Goal: Task Accomplishment & Management: Use online tool/utility

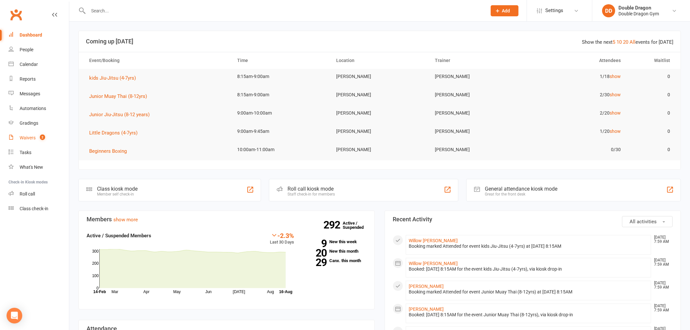
click at [25, 139] on div "Waivers" at bounding box center [28, 137] width 16 height 5
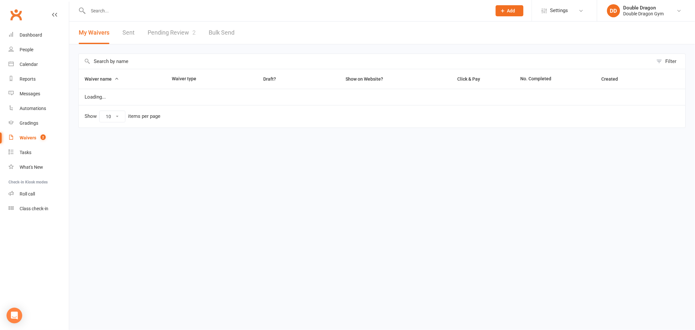
click at [170, 35] on link "Pending Review 2" at bounding box center [172, 33] width 48 height 23
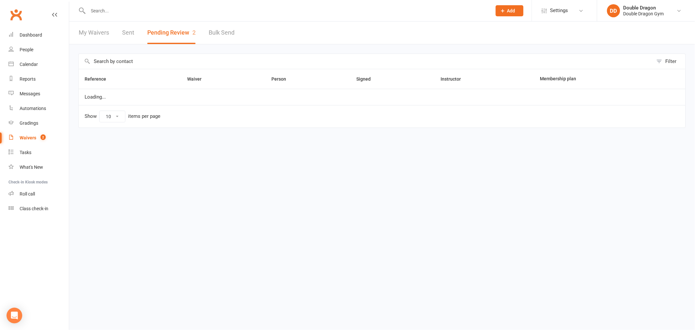
select select "100"
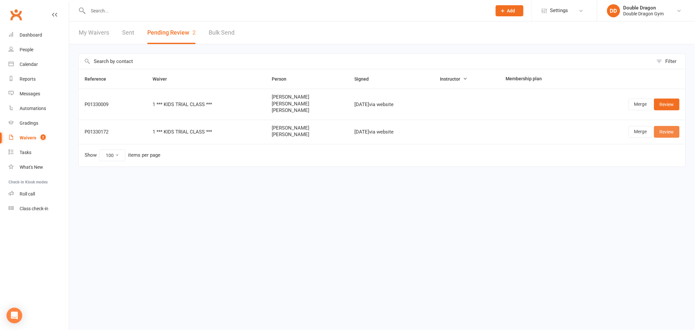
click at [672, 131] on link "Review" at bounding box center [667, 132] width 25 height 12
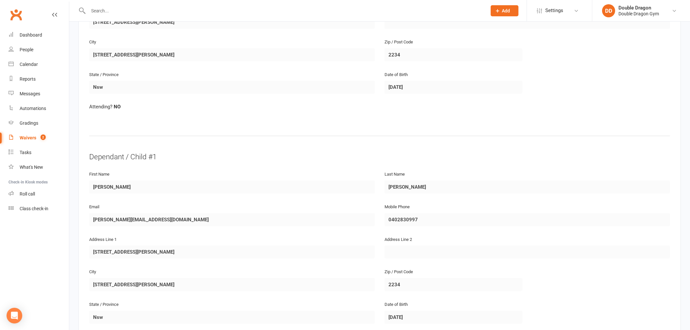
scroll to position [254, 0]
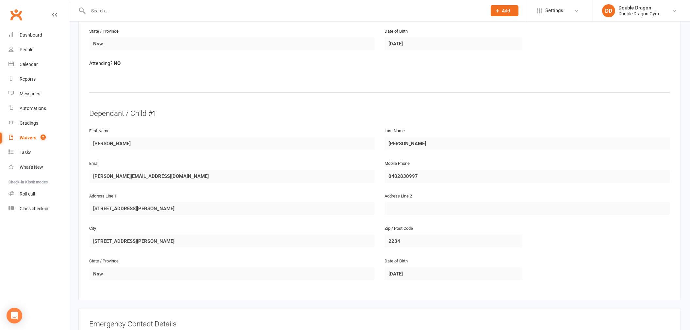
select select "100"
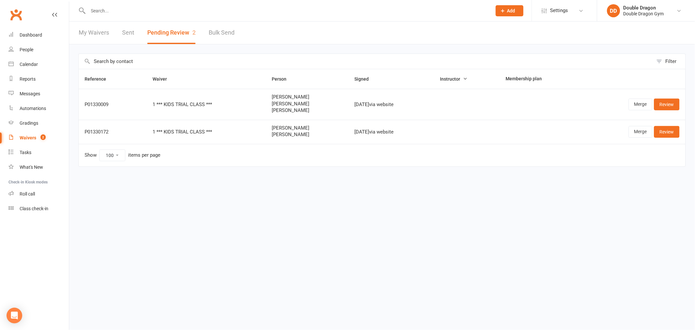
click at [107, 17] on div at bounding box center [282, 10] width 409 height 21
click at [100, 14] on input "text" at bounding box center [286, 10] width 401 height 9
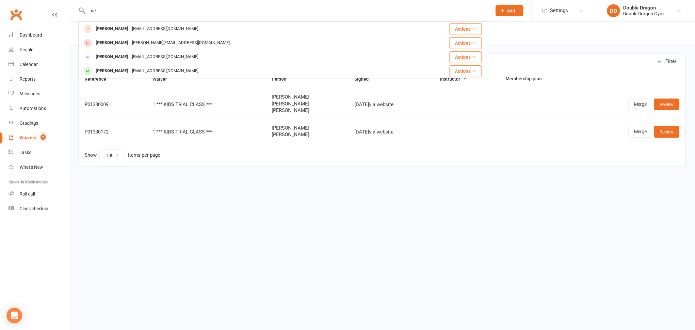
type input "n"
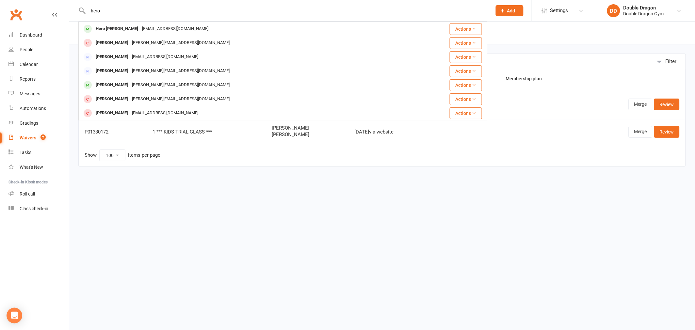
click at [109, 10] on input "hero" at bounding box center [286, 10] width 401 height 9
type input "h"
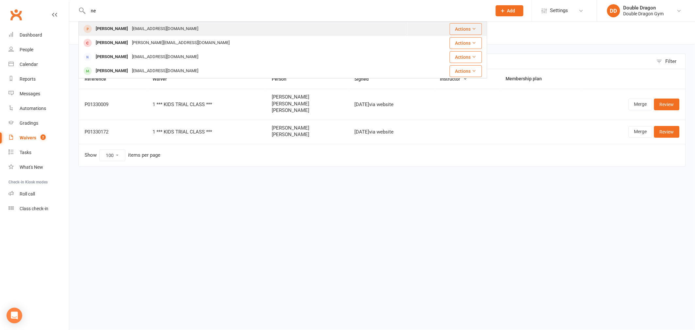
type input "n"
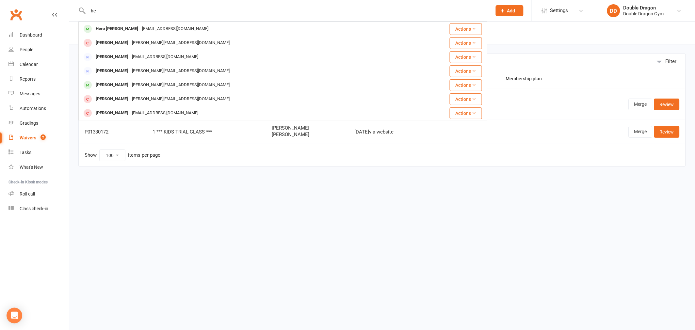
type input "h"
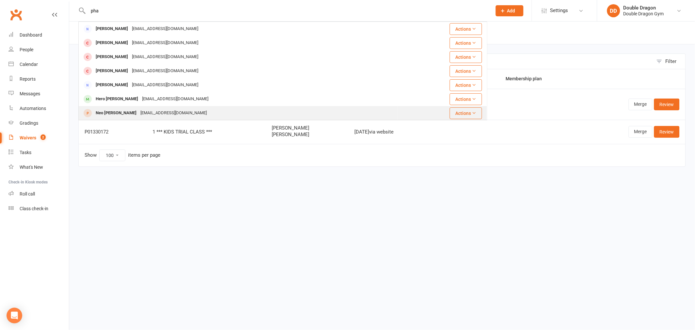
type input "pha"
click at [139, 113] on div "hoangphan101@hotmail.com" at bounding box center [174, 113] width 70 height 9
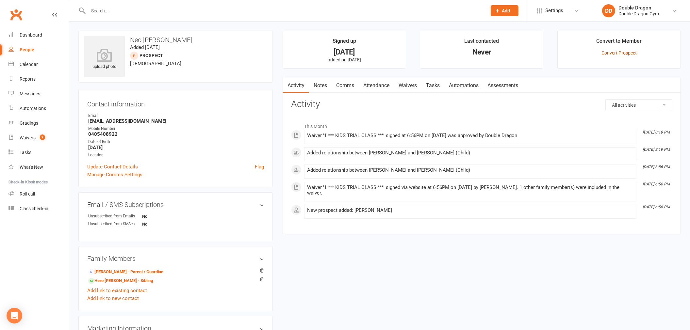
click at [616, 54] on link "Convert Prospect" at bounding box center [619, 52] width 35 height 5
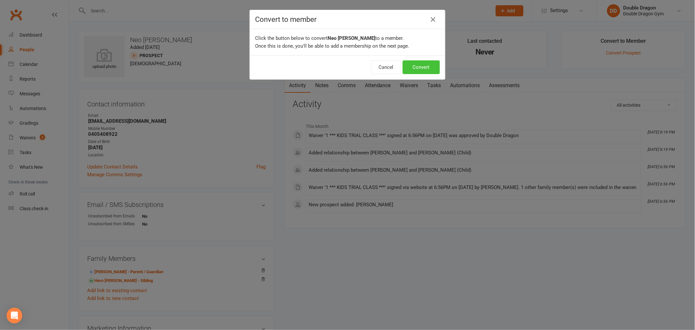
click at [408, 63] on button "Convert" at bounding box center [421, 67] width 37 height 14
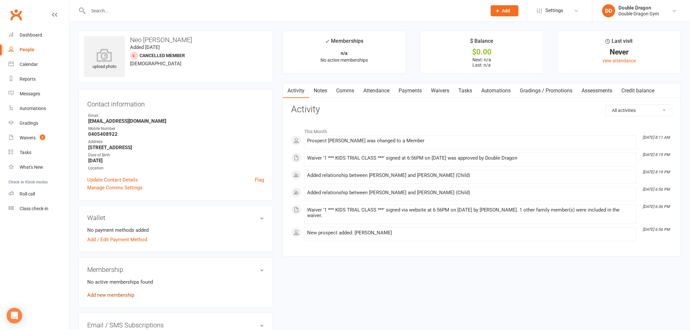
click at [109, 292] on link "Add new membership" at bounding box center [110, 295] width 47 height 6
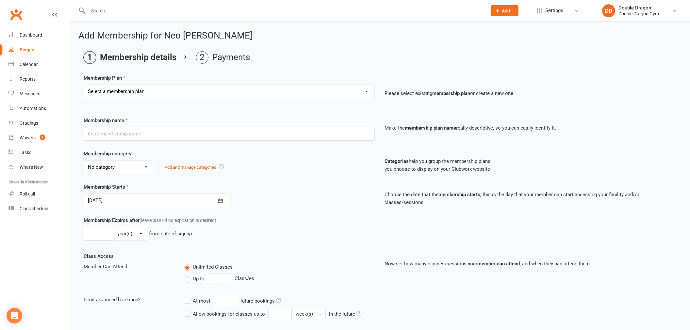
click at [181, 96] on select "Select a membership plan Create new Membership Plan Platinum Membership - Unlim…" at bounding box center [229, 91] width 291 height 13
select select "9"
click at [84, 85] on select "Select a membership plan Create new Membership Plan Platinum Membership - Unlim…" at bounding box center [229, 91] width 291 height 13
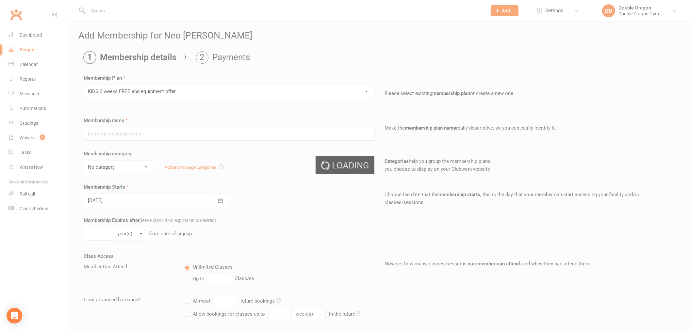
type input "KIDS 2 weeks FREE and equipment offer"
select select "5"
type input "2"
select select "1"
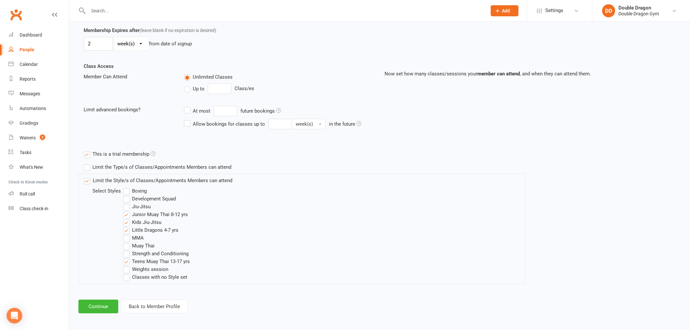
scroll to position [192, 0]
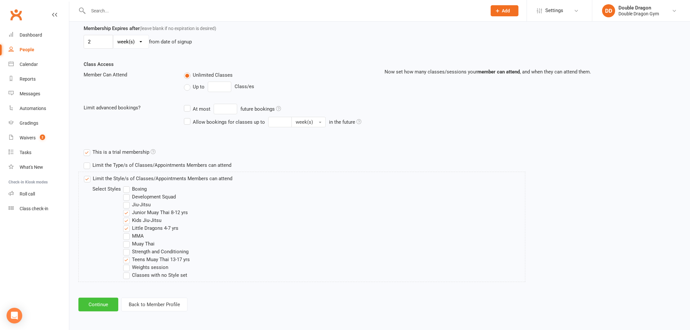
click at [101, 305] on button "Continue" at bounding box center [98, 305] width 40 height 14
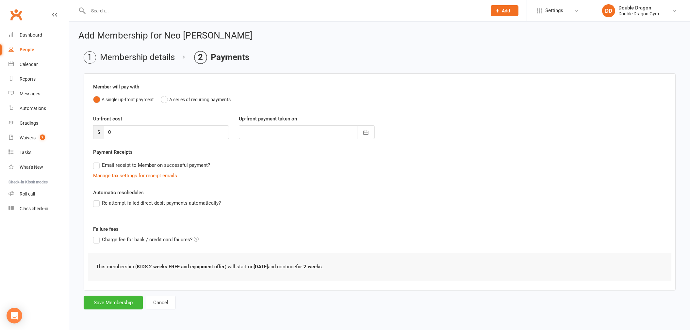
scroll to position [0, 0]
click at [112, 307] on button "Save Membership" at bounding box center [113, 303] width 59 height 14
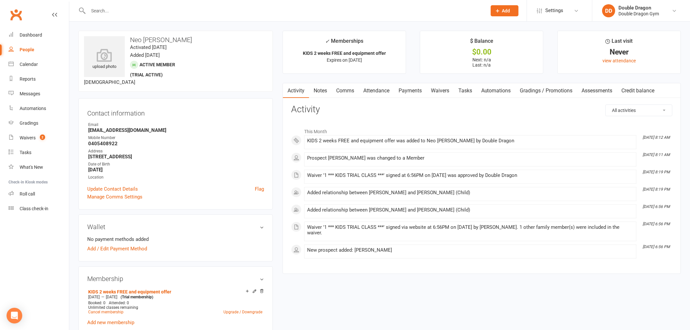
click at [137, 16] on div at bounding box center [280, 10] width 404 height 21
click at [132, 10] on input "text" at bounding box center [284, 10] width 396 height 9
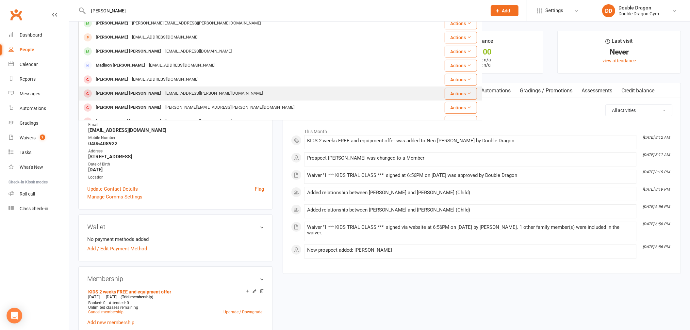
scroll to position [182, 0]
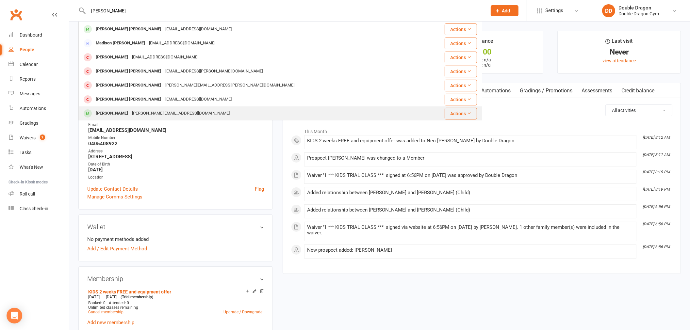
type input "CONNOR"
click at [108, 115] on div "Conor Fanning" at bounding box center [112, 113] width 36 height 9
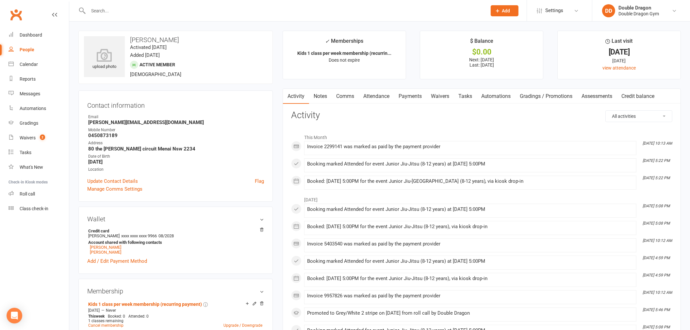
click at [440, 94] on link "Waivers" at bounding box center [439, 96] width 27 height 15
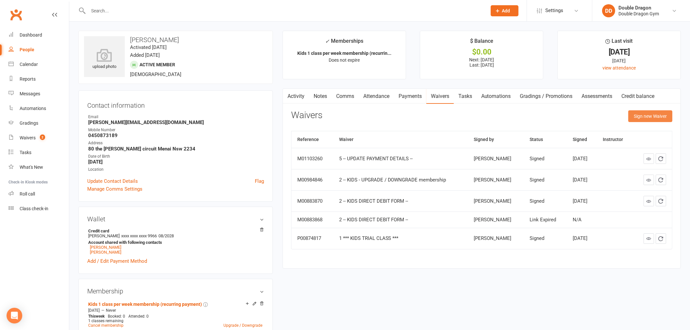
click at [638, 113] on button "Sign new Waiver" at bounding box center [650, 116] width 44 height 12
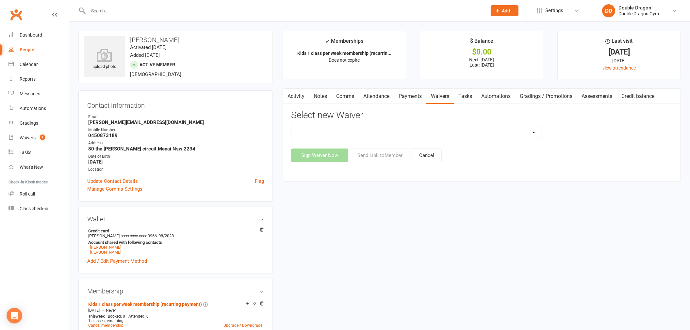
click at [321, 130] on select "1 *** KIDS TRIAL CLASS *** 1 *** KIDS TRIAL CLASS *** (1) 2 -- KIDS DIRECT DEBI…" at bounding box center [417, 132] width 250 height 13
select select "9535"
click at [292, 126] on select "1 *** KIDS TRIAL CLASS *** 1 *** KIDS TRIAL CLASS *** (1) 2 -- KIDS DIRECT DEBI…" at bounding box center [417, 132] width 250 height 13
click at [375, 159] on button "Send Link to Member" at bounding box center [380, 156] width 60 height 14
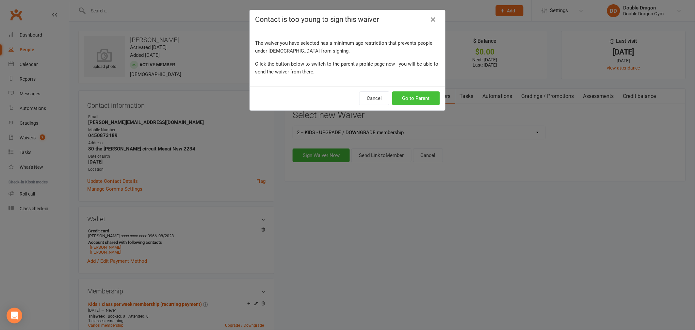
click at [424, 100] on button "Go to Parent" at bounding box center [416, 99] width 48 height 14
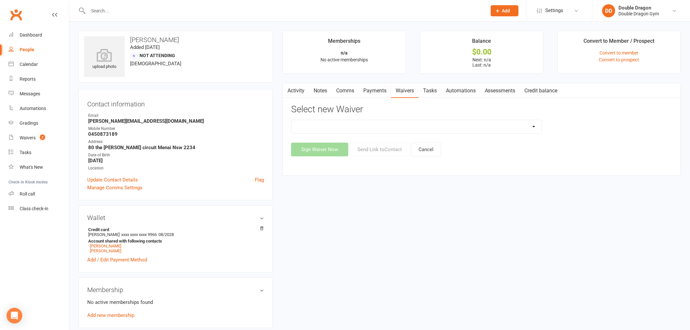
click at [387, 128] on select "2 -- KIDS DIRECT DEBIT FORM -- 2 -- KIDS - UPGRADE / DOWNGRADE membership 4 -- …" at bounding box center [417, 126] width 250 height 13
select select "9535"
click at [292, 120] on select "2 -- KIDS DIRECT DEBIT FORM -- 2 -- KIDS - UPGRADE / DOWNGRADE membership 4 -- …" at bounding box center [417, 126] width 250 height 13
click at [376, 151] on button "Send Link to Contact" at bounding box center [379, 150] width 59 height 14
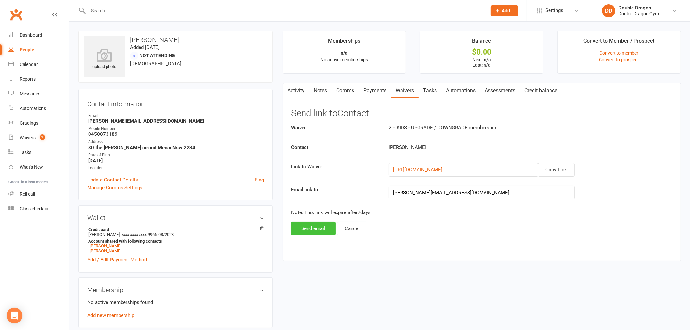
click at [324, 226] on button "Send email" at bounding box center [313, 229] width 44 height 14
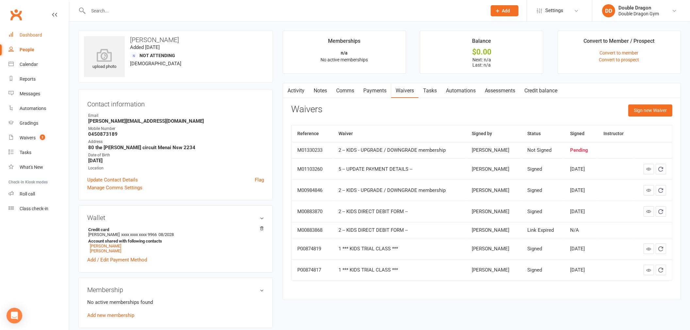
click at [40, 40] on link "Dashboard" at bounding box center [38, 35] width 60 height 15
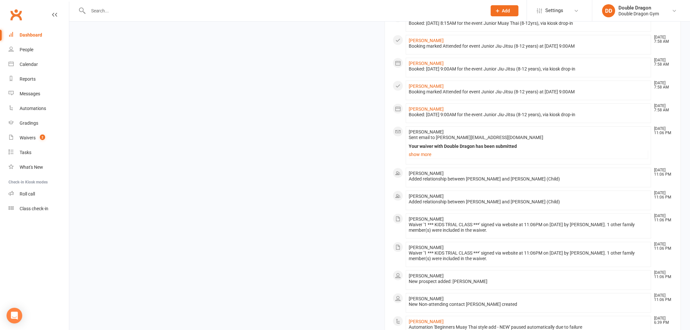
scroll to position [436, 0]
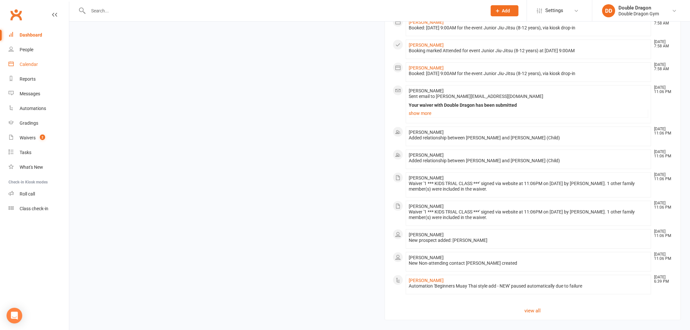
click at [32, 65] on div "Calendar" at bounding box center [29, 64] width 18 height 5
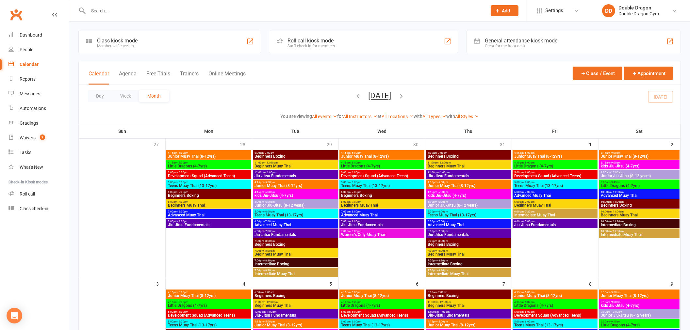
click at [332, 38] on div "Roll call kiosk mode" at bounding box center [311, 41] width 47 height 6
click at [315, 41] on div "Roll call kiosk mode" at bounding box center [311, 41] width 47 height 6
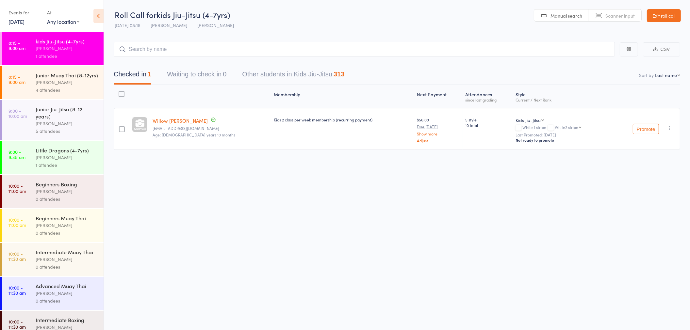
click at [76, 86] on div "[PERSON_NAME]" at bounding box center [67, 83] width 62 height 8
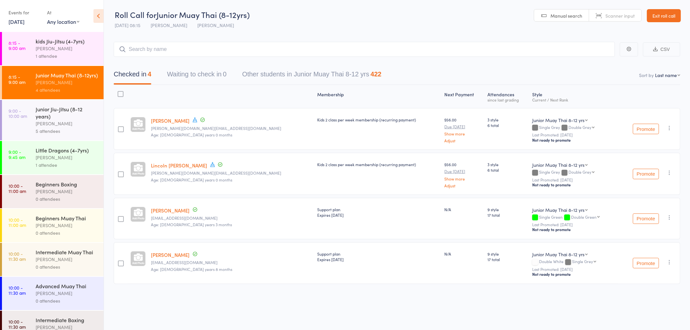
click at [82, 127] on div "[PERSON_NAME]" at bounding box center [67, 124] width 62 height 8
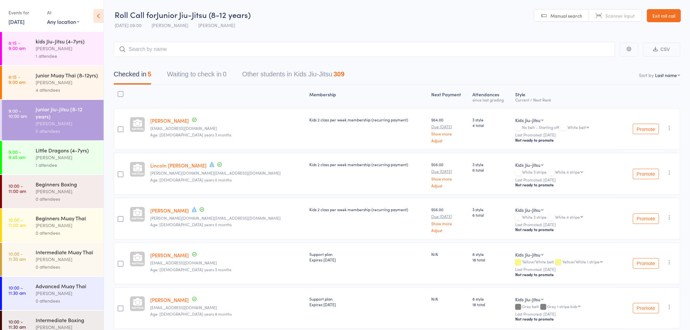
click at [68, 79] on div "Junior Muay Thai (8-12yrs)" at bounding box center [67, 75] width 62 height 7
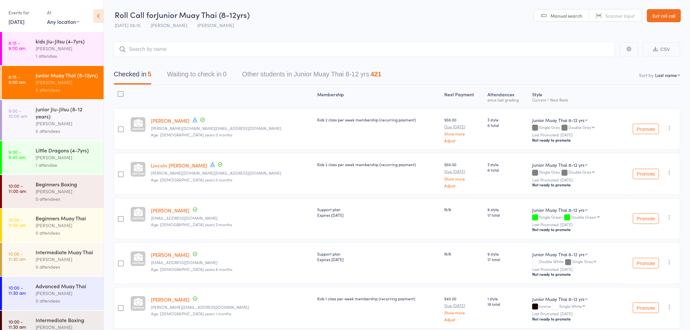
click at [79, 51] on div "[PERSON_NAME]" at bounding box center [67, 49] width 62 height 8
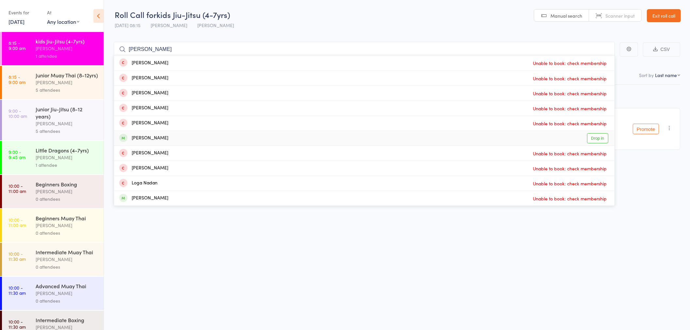
type input "[PERSON_NAME]"
click at [600, 139] on link "Drop in" at bounding box center [597, 138] width 21 height 10
